Goal: Task Accomplishment & Management: Use online tool/utility

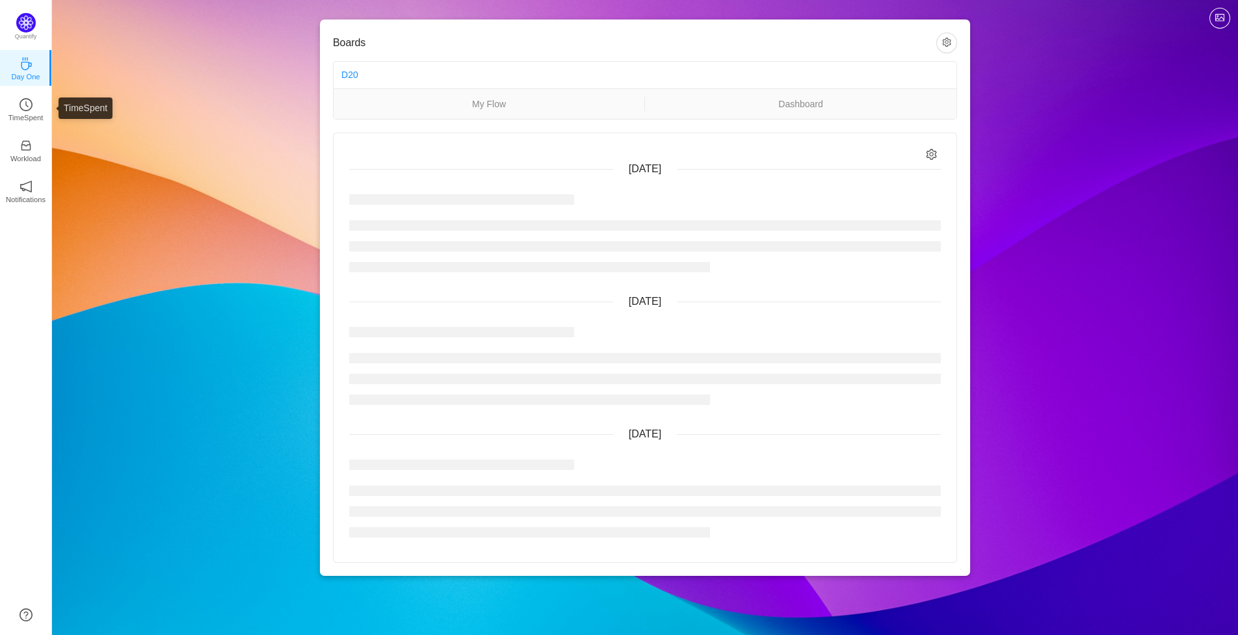
click at [27, 111] on icon "icon: clock-circle" at bounding box center [26, 104] width 13 height 13
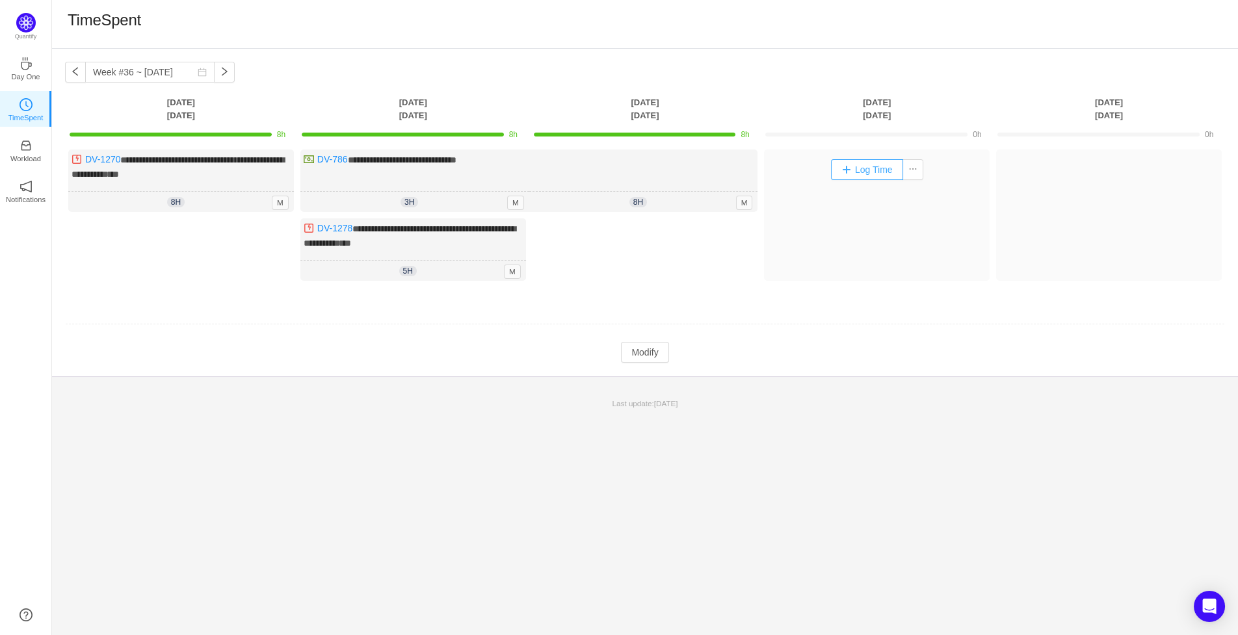
click at [845, 168] on button "Log Time" at bounding box center [867, 169] width 72 height 21
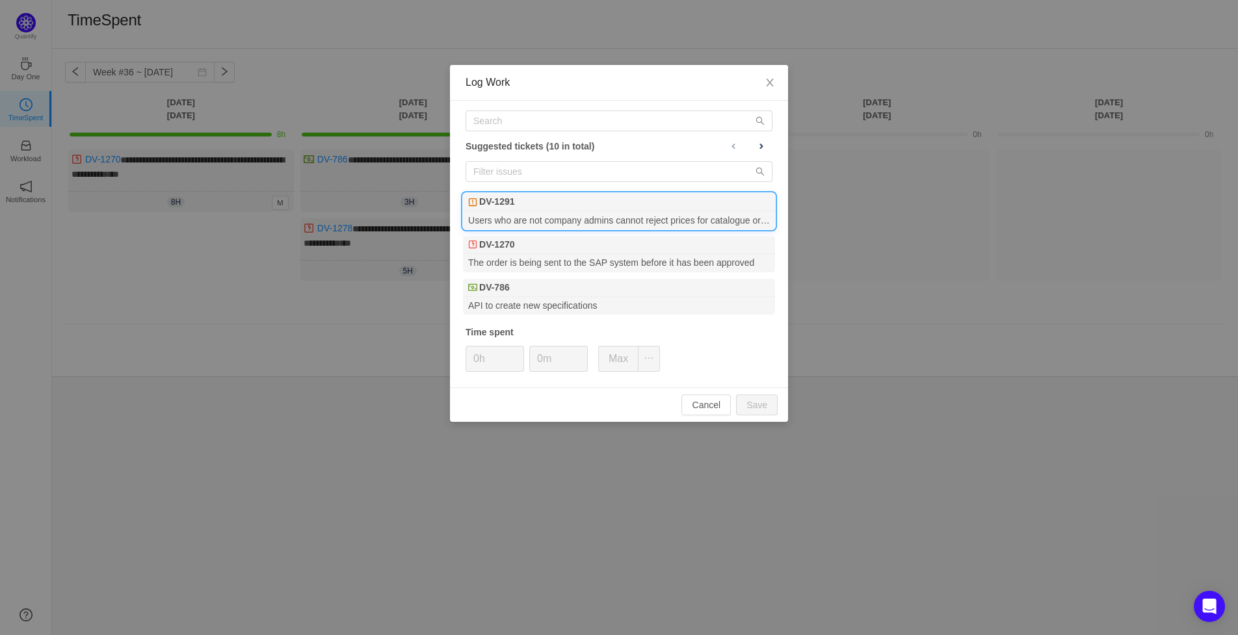
click at [677, 205] on div "DV-1291" at bounding box center [619, 202] width 312 height 18
click at [763, 403] on button "Save" at bounding box center [757, 405] width 42 height 21
type input "0h"
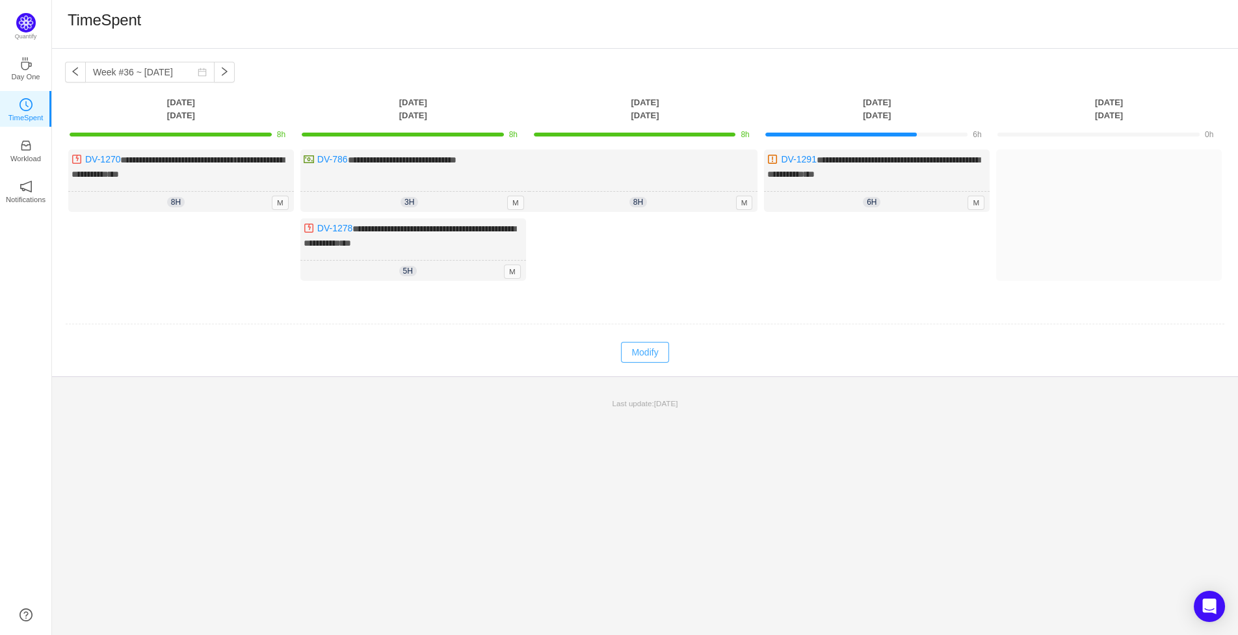
click at [642, 348] on button "Modify" at bounding box center [644, 352] width 47 height 21
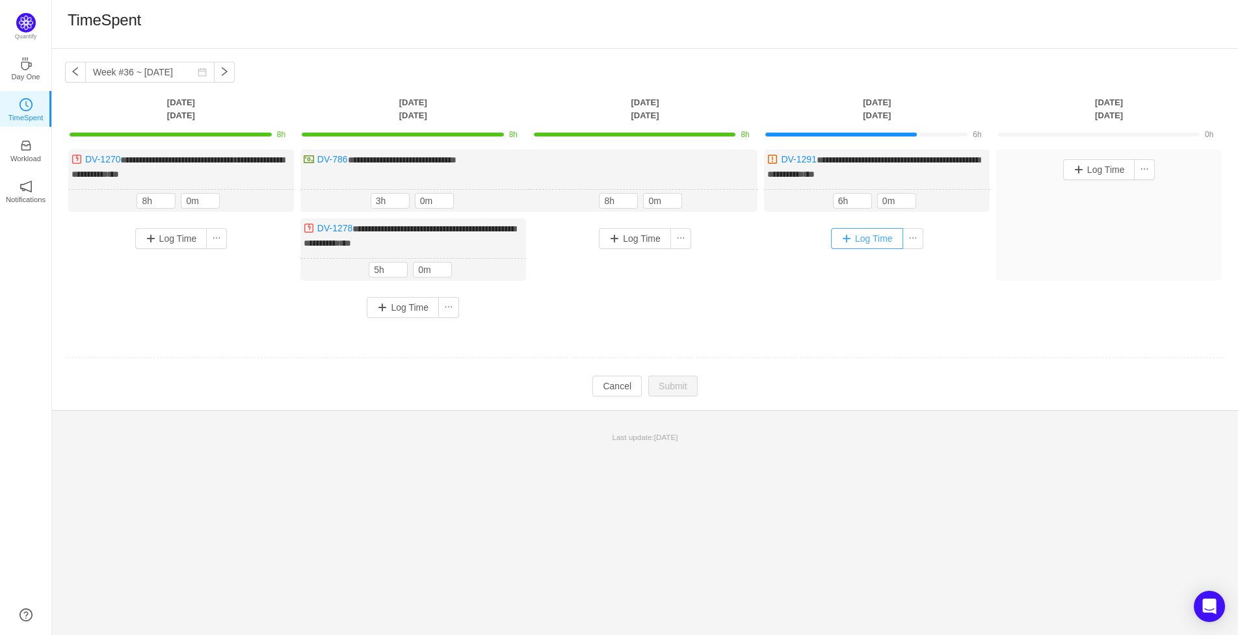
click at [851, 244] on button "Log Time" at bounding box center [867, 238] width 72 height 21
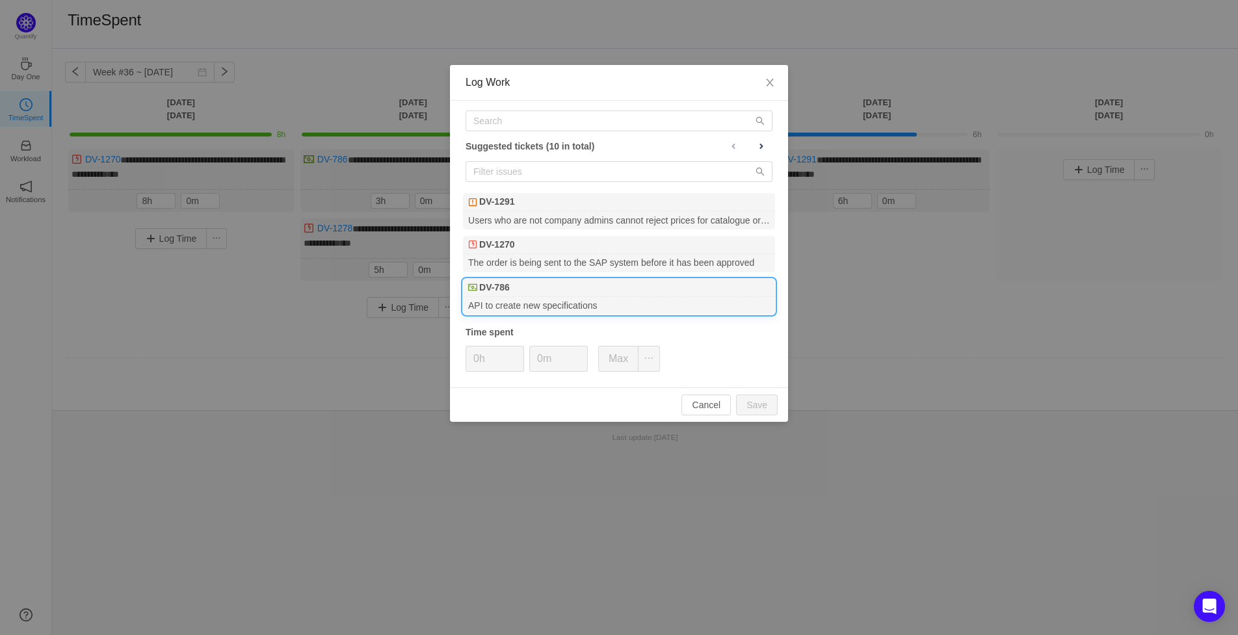
click at [587, 287] on div "DV-786" at bounding box center [619, 288] width 312 height 18
click at [759, 409] on button "Save" at bounding box center [757, 405] width 42 height 21
type input "0h"
